Goal: Navigation & Orientation: Find specific page/section

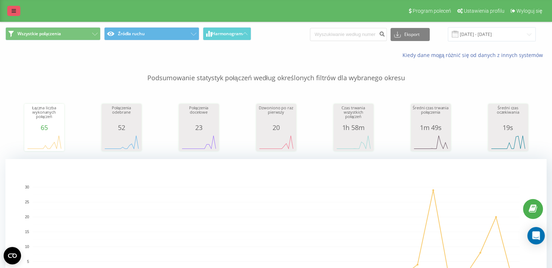
click at [15, 13] on icon at bounding box center [14, 10] width 4 height 5
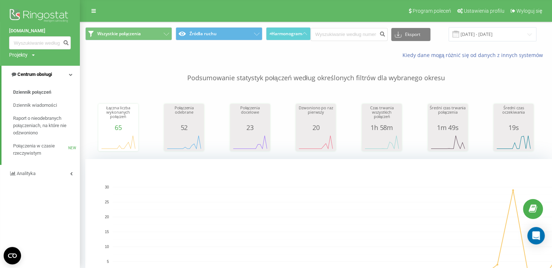
click at [57, 73] on link "Centrum obsługi" at bounding box center [40, 74] width 78 height 17
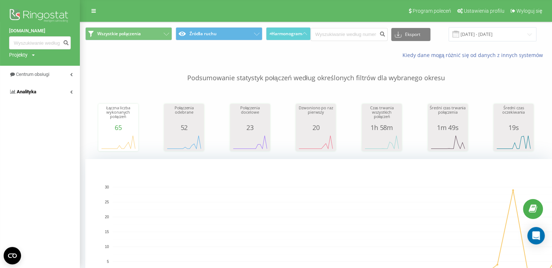
click at [60, 96] on link "Analityka" at bounding box center [40, 91] width 80 height 17
click at [61, 113] on span "Pracownicy w czasie rzeczywistym" at bounding box center [40, 113] width 55 height 15
click at [58, 73] on link "Centrum obsługi" at bounding box center [40, 74] width 80 height 17
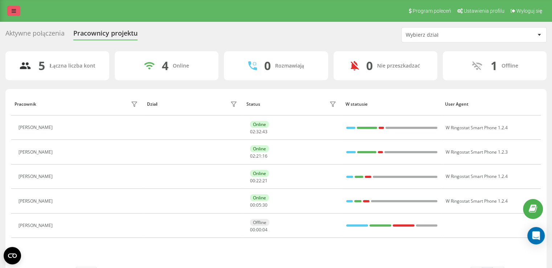
click at [11, 8] on link at bounding box center [13, 11] width 13 height 10
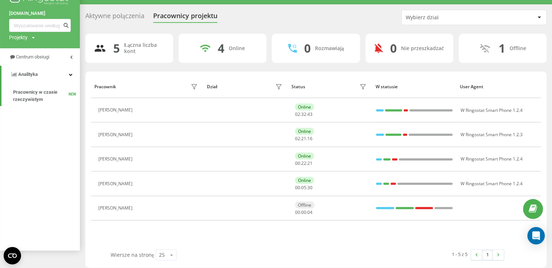
scroll to position [22, 0]
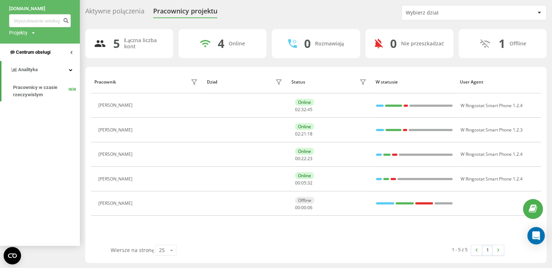
click at [55, 49] on link "Centrum obsługi" at bounding box center [40, 52] width 80 height 17
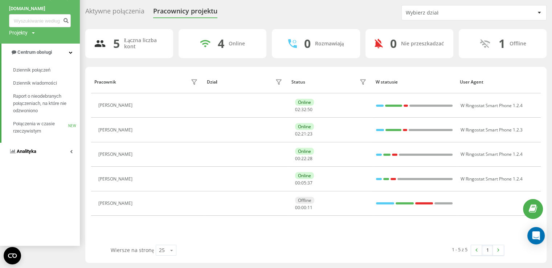
click at [49, 150] on link "Analityka" at bounding box center [40, 151] width 80 height 17
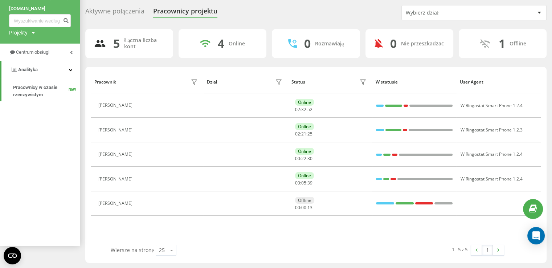
click at [21, 31] on div "Projekty" at bounding box center [18, 32] width 19 height 7
click at [21, 5] on link "[DOMAIN_NAME]" at bounding box center [40, 8] width 62 height 7
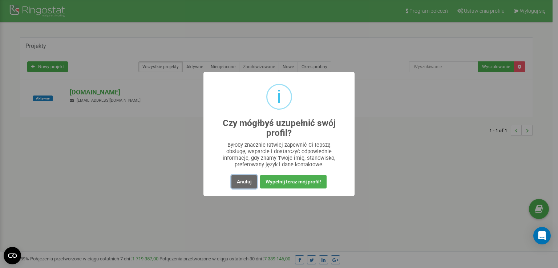
click at [251, 181] on button "Anuluj" at bounding box center [243, 181] width 25 height 13
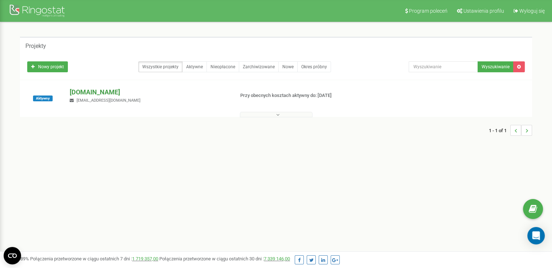
click at [104, 93] on p "[DOMAIN_NAME]" at bounding box center [149, 92] width 159 height 9
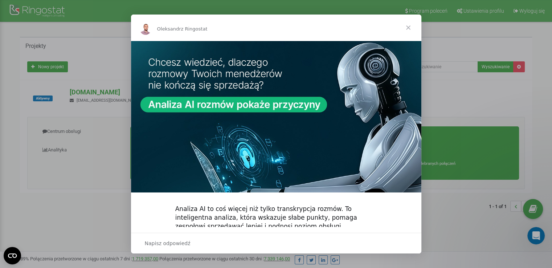
drag, startPoint x: 382, startPoint y: 27, endPoint x: 390, endPoint y: 37, distance: 13.2
click at [386, 42] on div "Oleksandr z Ringostat Analiza AI to coś więcej niż tylko transkrypcja rozmów. T…" at bounding box center [276, 134] width 291 height 239
click at [405, 28] on span "Zamknij" at bounding box center [409, 28] width 26 height 26
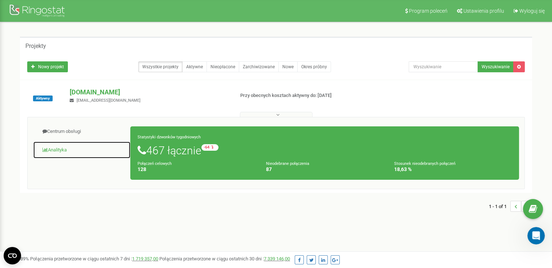
click at [67, 148] on link "Analityka" at bounding box center [82, 150] width 98 height 18
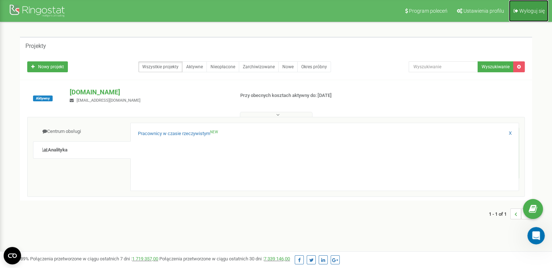
click at [539, 16] on link "Wyloguj się" at bounding box center [529, 11] width 40 height 22
